Goal: Transaction & Acquisition: Purchase product/service

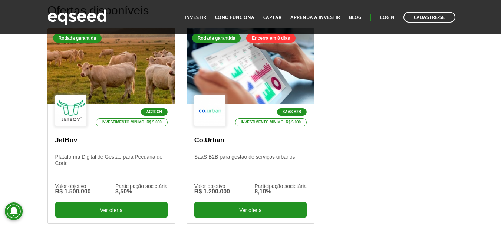
scroll to position [247, 0]
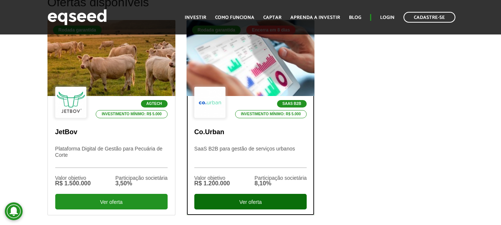
click at [242, 200] on div "Ver oferta" at bounding box center [250, 202] width 112 height 16
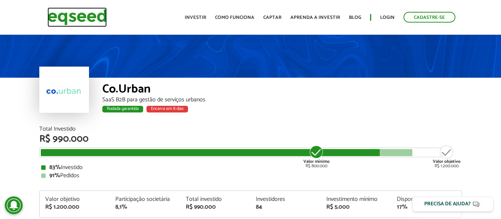
click at [85, 17] on img at bounding box center [76, 17] width 59 height 20
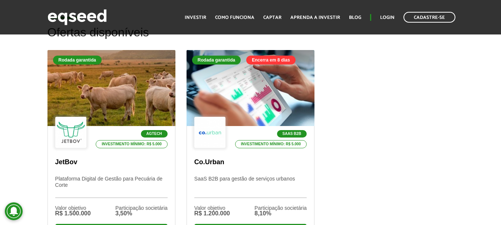
scroll to position [233, 0]
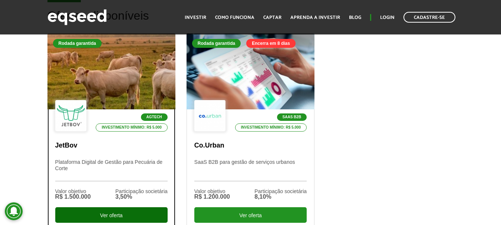
click at [96, 216] on div "Ver oferta" at bounding box center [111, 215] width 112 height 16
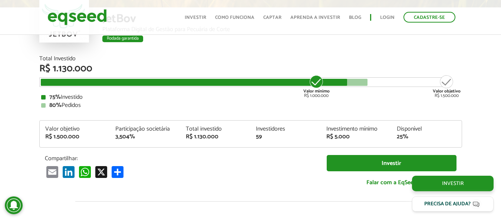
scroll to position [883, 0]
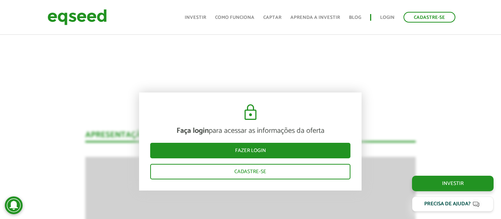
drag, startPoint x: 504, startPoint y: 17, endPoint x: 503, endPoint y: 24, distance: 6.3
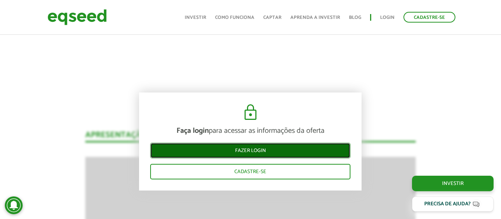
click at [253, 151] on link "Fazer login" at bounding box center [250, 151] width 200 height 16
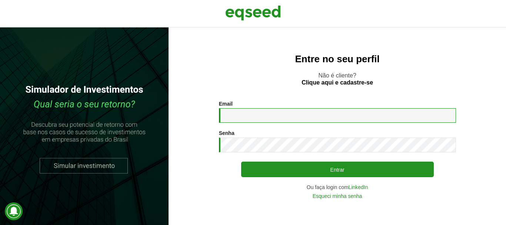
click at [241, 115] on input "Email *" at bounding box center [337, 115] width 237 height 14
type input "**********"
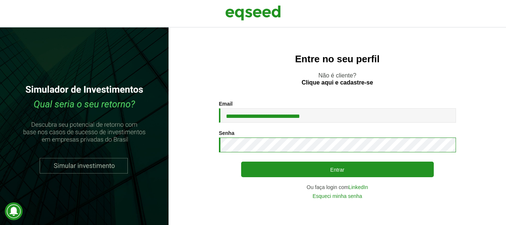
click at [241, 162] on button "Entrar" at bounding box center [337, 170] width 193 height 16
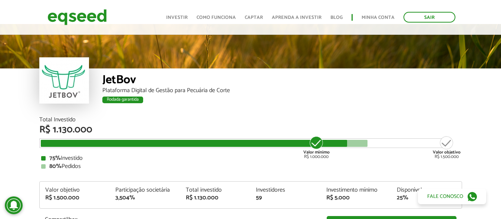
scroll to position [14, 0]
